Goal: Navigation & Orientation: Find specific page/section

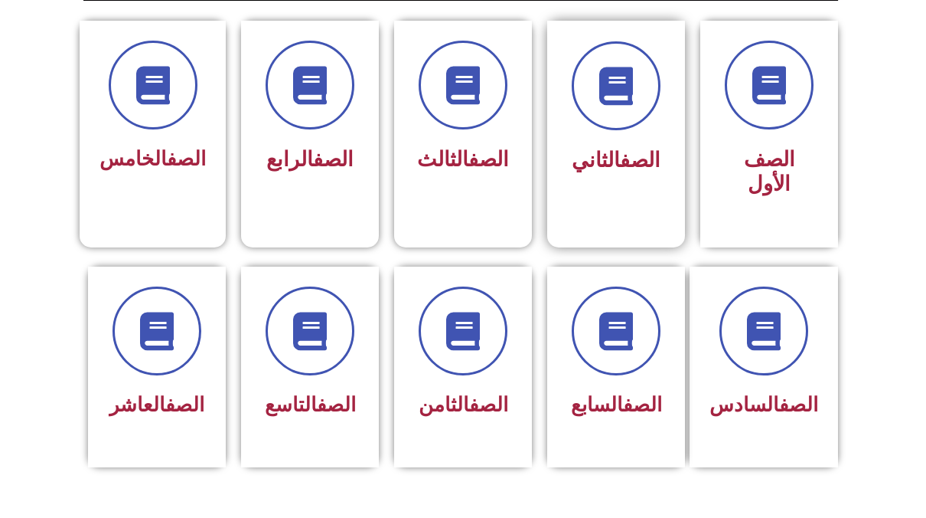
scroll to position [536, 0]
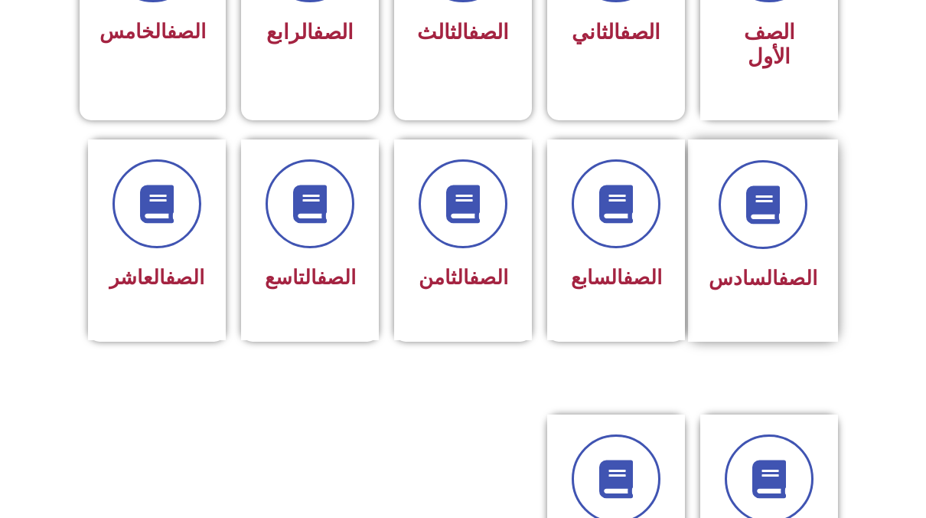
click at [742, 260] on div "الصف السادس" at bounding box center [763, 279] width 109 height 38
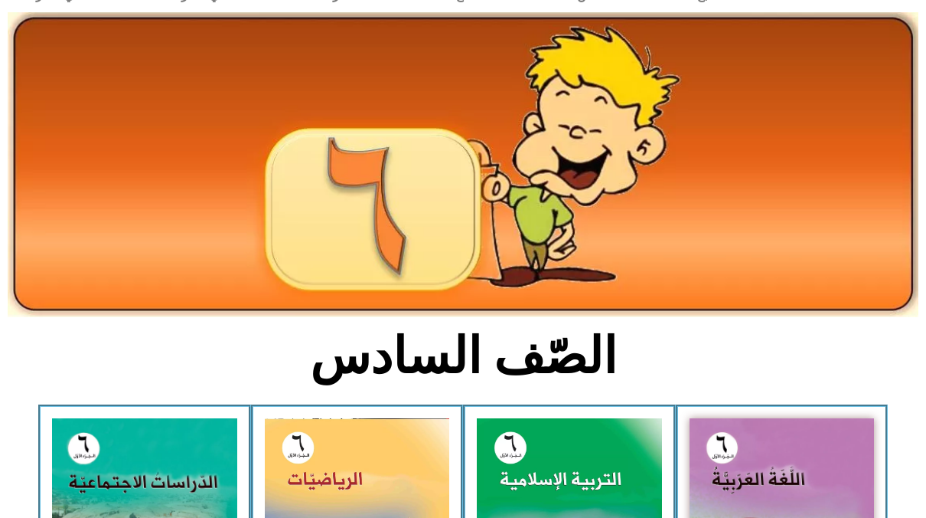
scroll to position [153, 0]
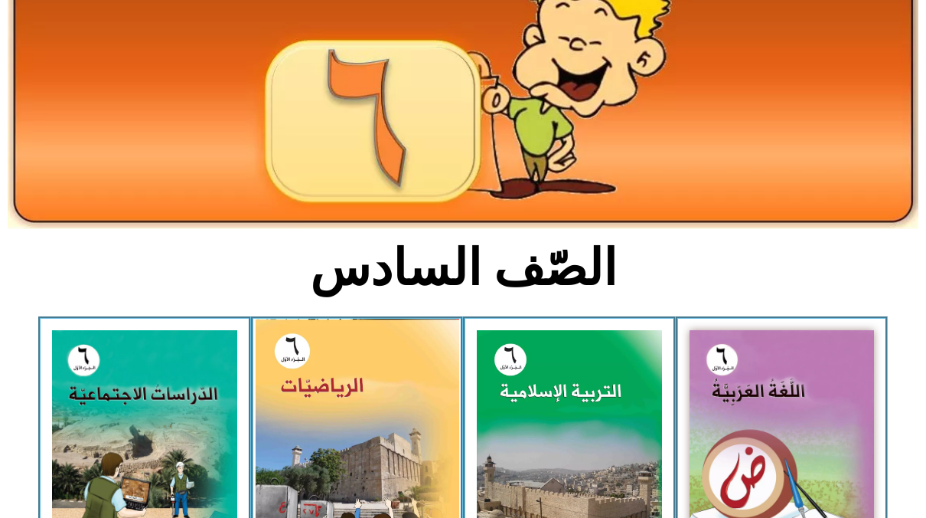
click at [411, 385] on img at bounding box center [357, 444] width 204 height 253
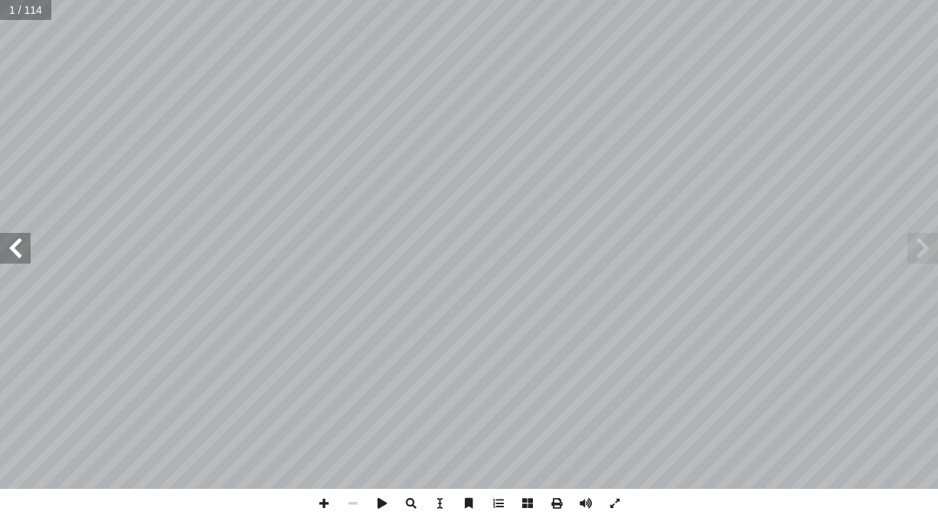
click at [12, 245] on span at bounding box center [15, 248] width 31 height 31
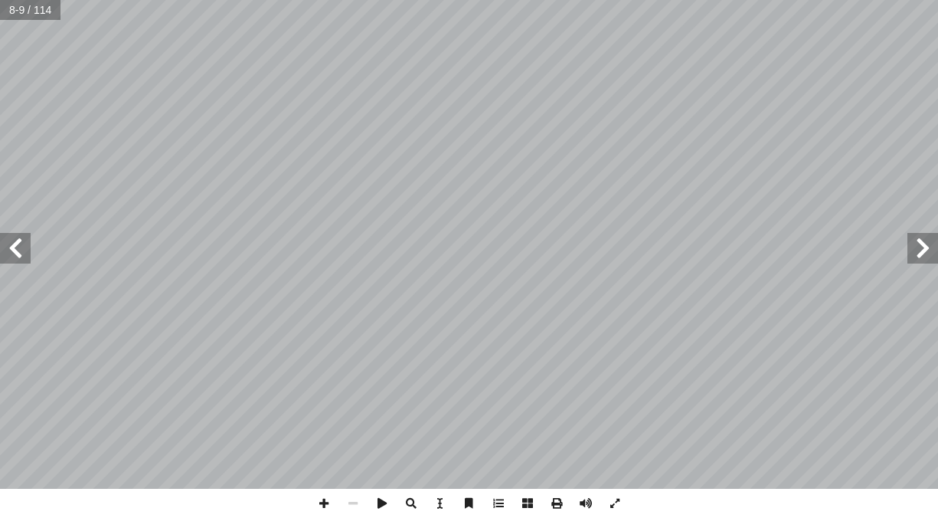
click at [12, 245] on span at bounding box center [15, 248] width 31 height 31
click at [323, 508] on span at bounding box center [323, 502] width 29 height 29
click at [328, 501] on span at bounding box center [323, 502] width 29 height 29
click at [474, 516] on div "8 ئل: � رين ومس � تم تي: أ ا الخاطئة فيما ي ِ الجملة َ مام أ ا ) ( َ شارة إ ا و…" at bounding box center [469, 259] width 938 height 518
drag, startPoint x: 814, startPoint y: 492, endPoint x: 805, endPoint y: 491, distance: 8.6
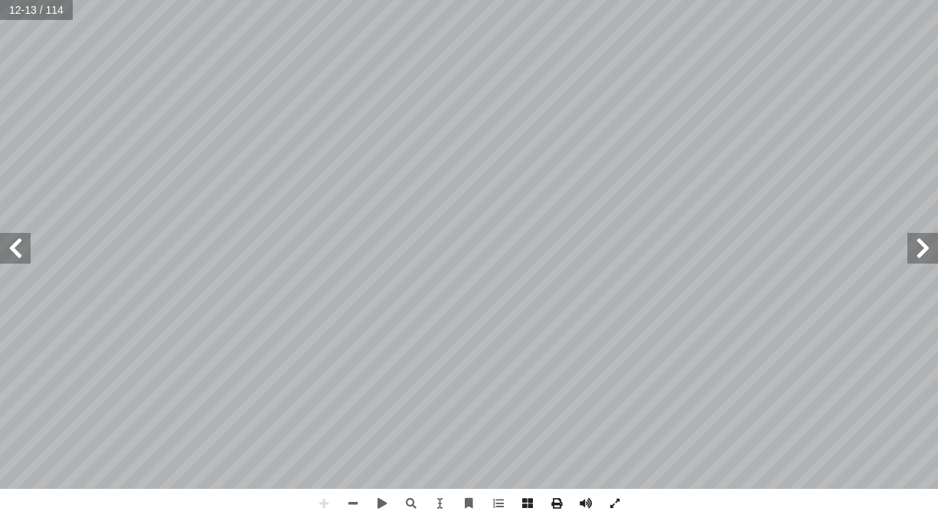
click at [805, 491] on div "8 ئل: � رين ومس � تم تي: أ ا الخاطئة فيما ي ِ الجملة َ مام أ ا ) ( َ شارة إ ا و…" at bounding box center [469, 259] width 938 height 518
